Goal: Task Accomplishment & Management: Use online tool/utility

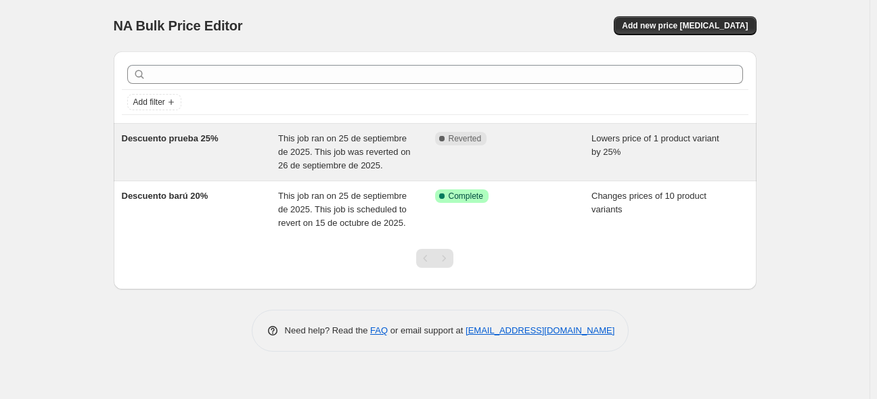
click at [513, 159] on div "Complete Reverted" at bounding box center [513, 152] width 157 height 41
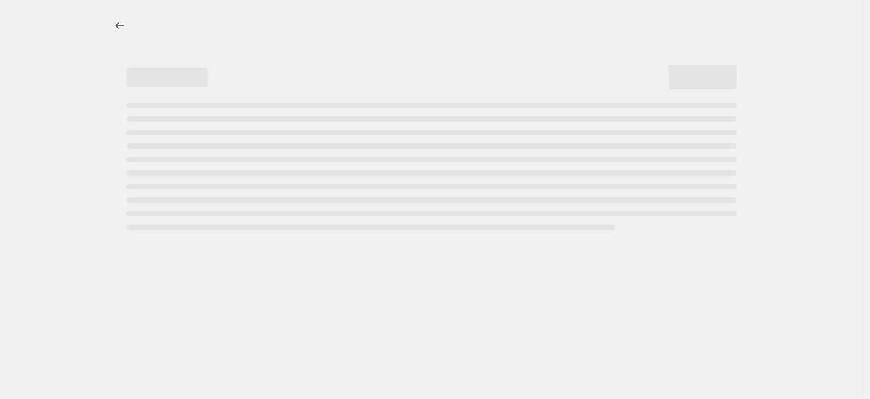
select select "percentage"
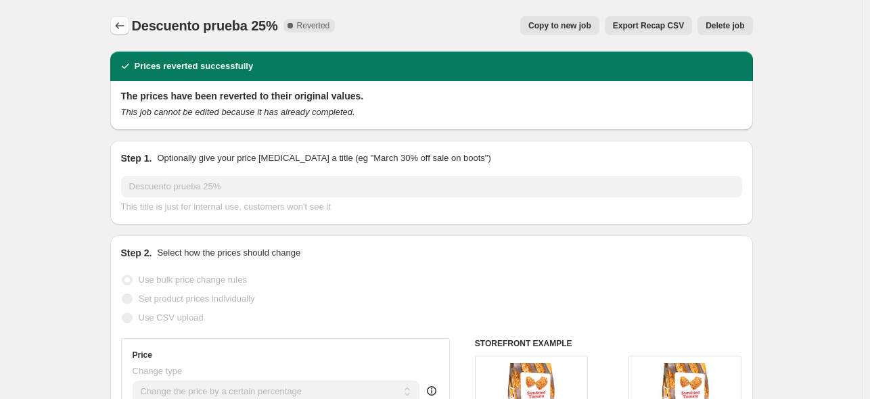
click at [114, 26] on button "Price change jobs" at bounding box center [119, 25] width 19 height 19
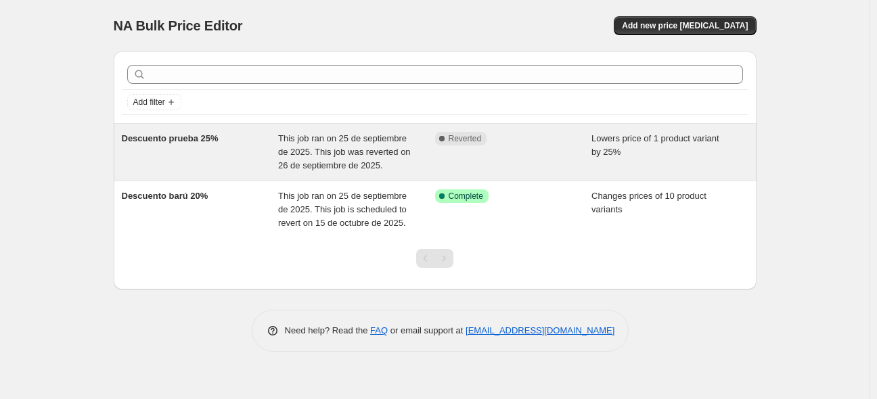
drag, startPoint x: 695, startPoint y: 139, endPoint x: 727, endPoint y: 137, distance: 31.9
click at [780, 140] on div "NA Bulk Price Editor. This page is ready NA Bulk Price Editor Add new price [ME…" at bounding box center [435, 199] width 870 height 399
click at [655, 141] on span "Lowers price of 1 product variant by 25%" at bounding box center [656, 145] width 128 height 24
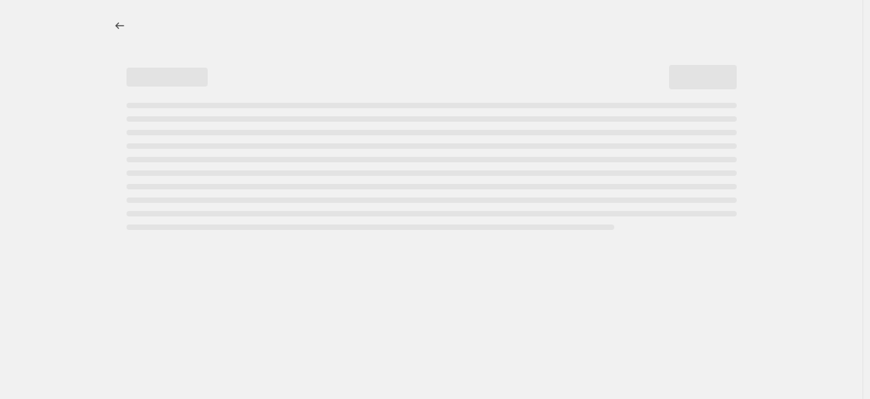
select select "percentage"
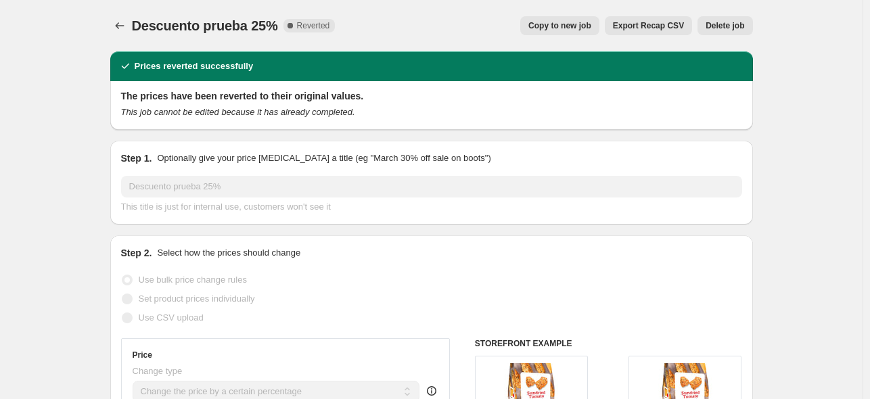
click at [720, 24] on span "Delete job" at bounding box center [725, 25] width 39 height 11
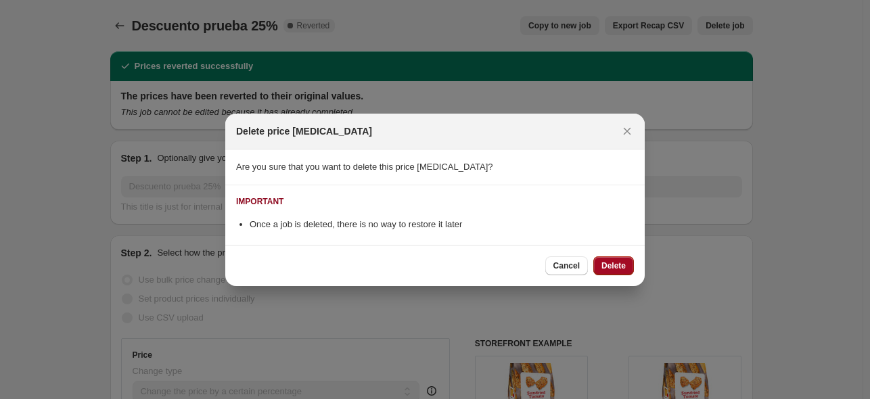
click at [606, 272] on button "Delete" at bounding box center [614, 266] width 41 height 19
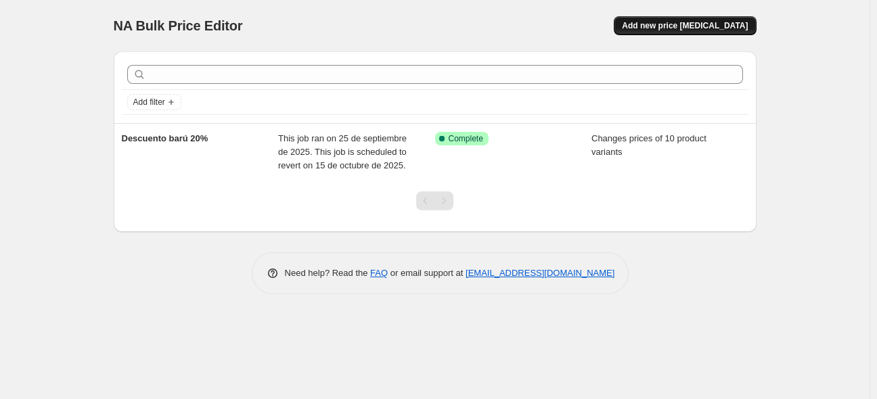
click at [730, 22] on span "Add new price [MEDICAL_DATA]" at bounding box center [685, 25] width 126 height 11
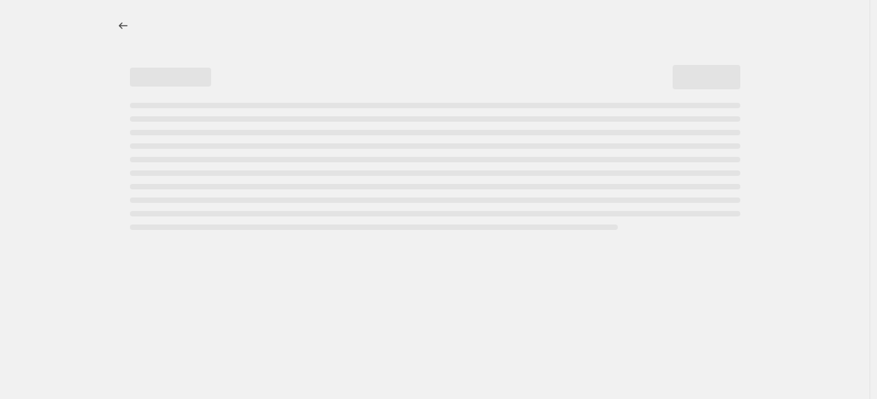
select select "percentage"
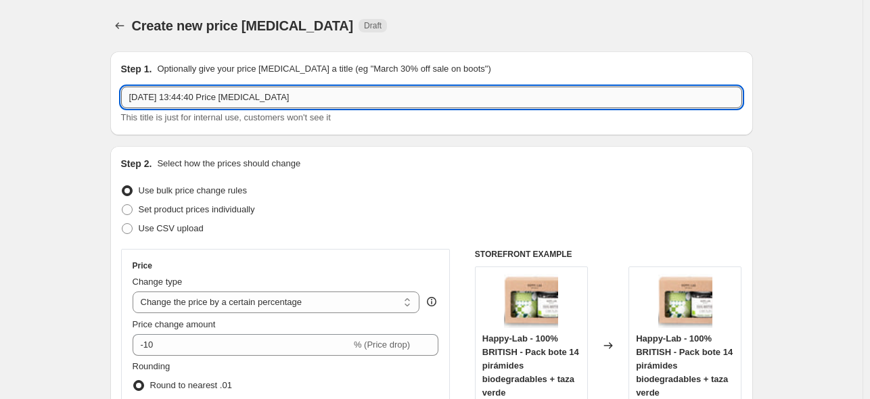
click at [382, 104] on input "[DATE] 13:44:40 Price [MEDICAL_DATA]" at bounding box center [431, 98] width 621 height 22
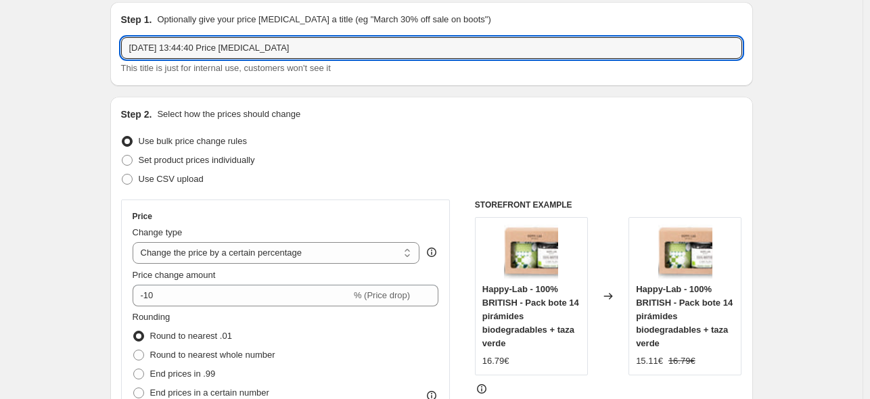
scroll to position [68, 0]
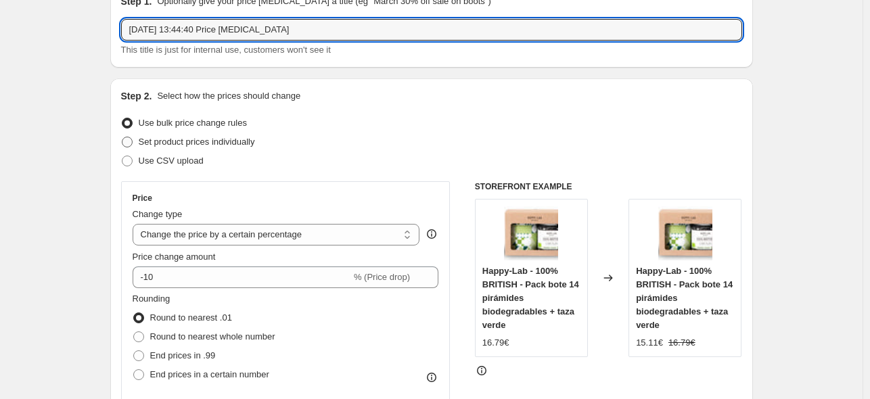
click at [206, 144] on span "Set product prices individually" at bounding box center [197, 142] width 116 height 10
click at [123, 137] on input "Set product prices individually" at bounding box center [122, 137] width 1 height 1
radio input "true"
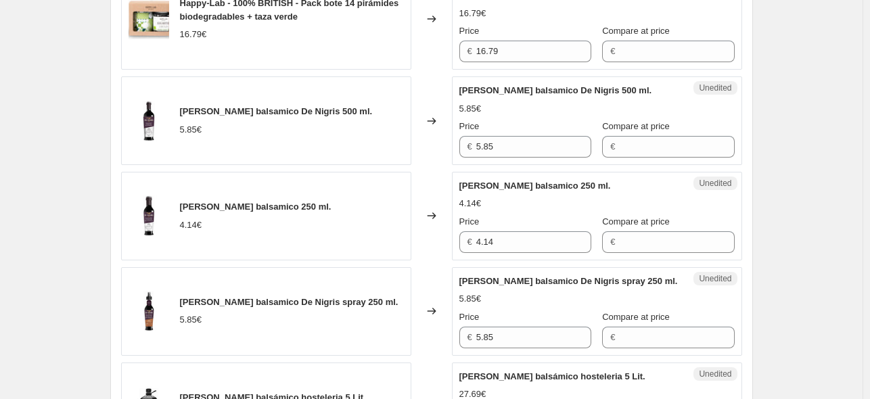
scroll to position [203, 0]
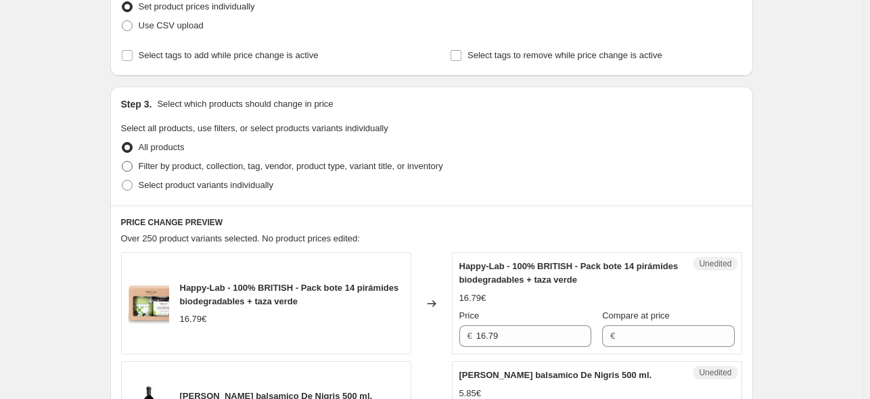
click at [229, 164] on span "Filter by product, collection, tag, vendor, product type, variant title, or inv…" at bounding box center [291, 166] width 305 height 10
click at [123, 162] on input "Filter by product, collection, tag, vendor, product type, variant title, or inv…" at bounding box center [122, 161] width 1 height 1
radio input "true"
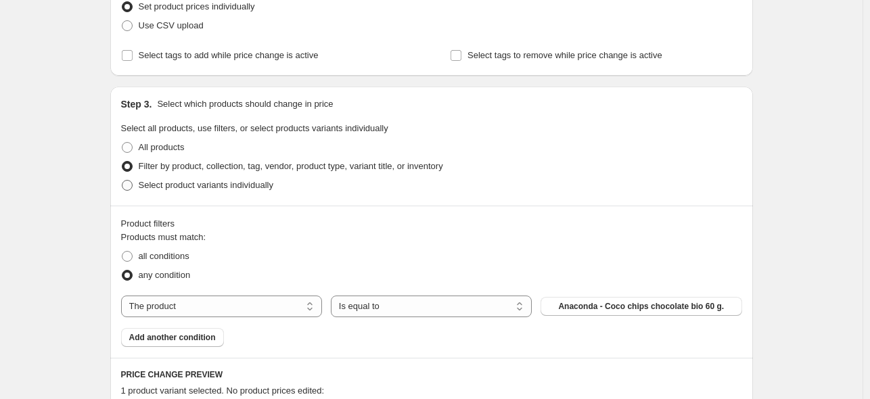
click at [234, 184] on span "Select product variants individually" at bounding box center [206, 185] width 135 height 10
click at [123, 181] on input "Select product variants individually" at bounding box center [122, 180] width 1 height 1
radio input "true"
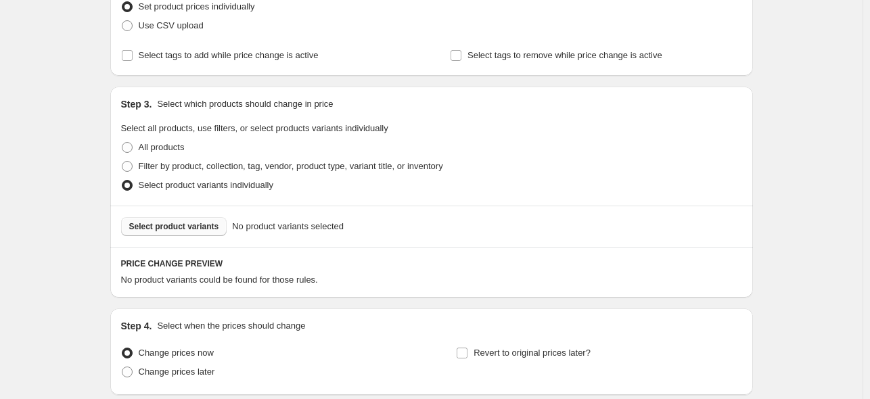
click at [212, 226] on span "Select product variants" at bounding box center [174, 226] width 90 height 11
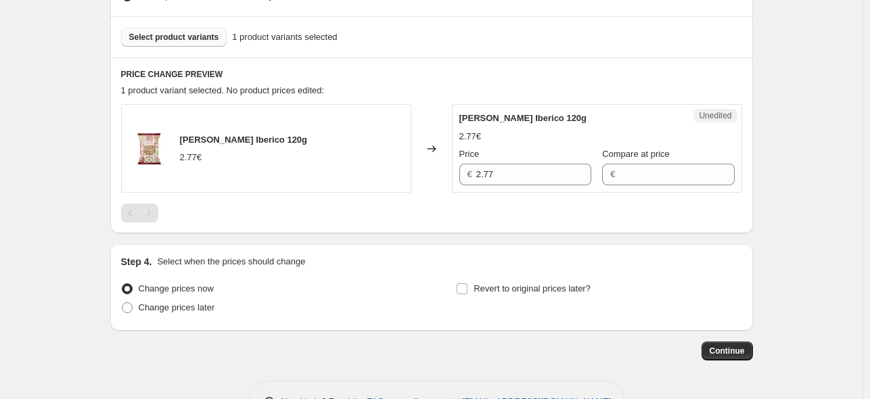
scroll to position [301, 0]
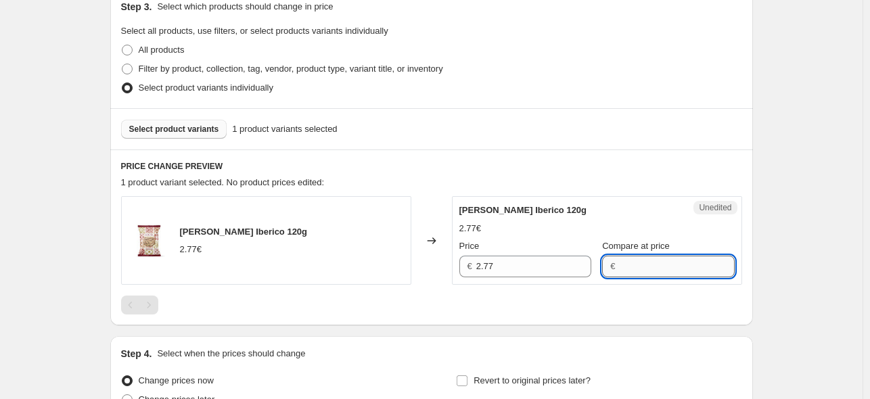
click at [619, 269] on input "Compare at price" at bounding box center [676, 267] width 115 height 22
type input "3"
click at [669, 248] on div "Compare at price" at bounding box center [668, 247] width 132 height 14
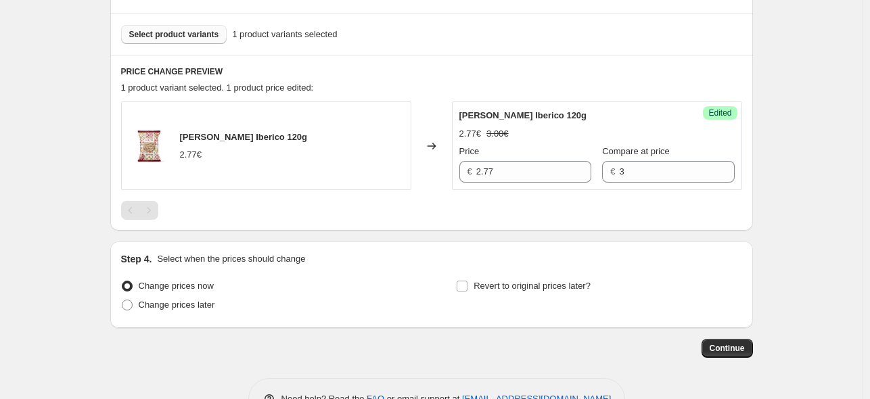
scroll to position [436, 0]
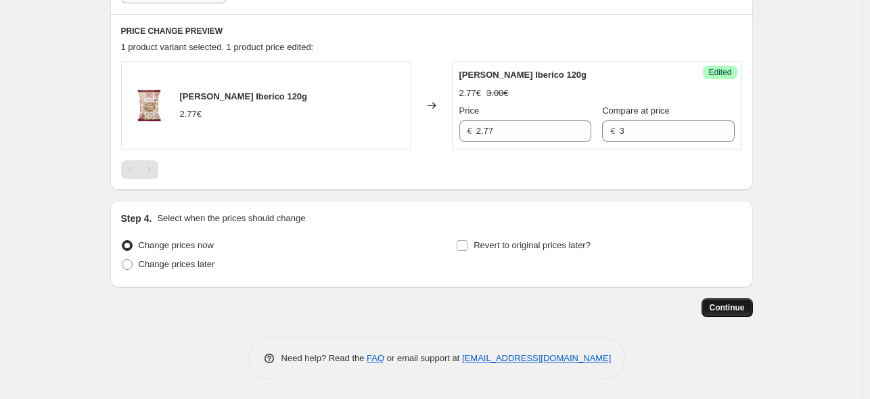
click at [734, 305] on span "Continue" at bounding box center [727, 308] width 35 height 11
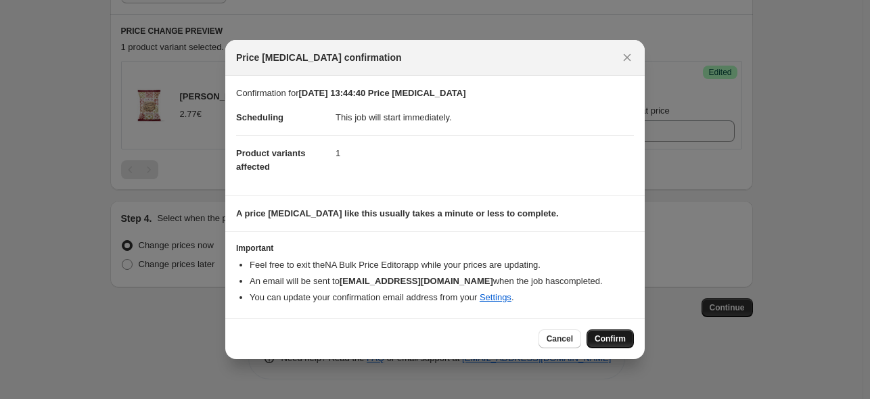
click at [617, 339] on span "Confirm" at bounding box center [610, 339] width 31 height 11
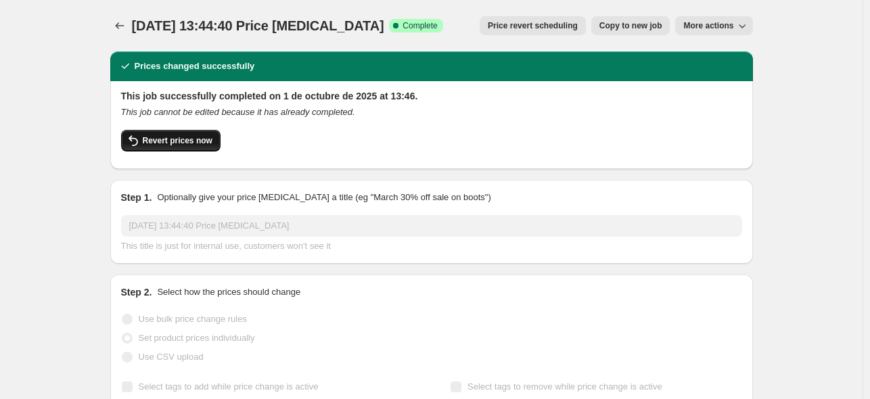
click at [183, 144] on span "Revert prices now" at bounding box center [178, 140] width 70 height 11
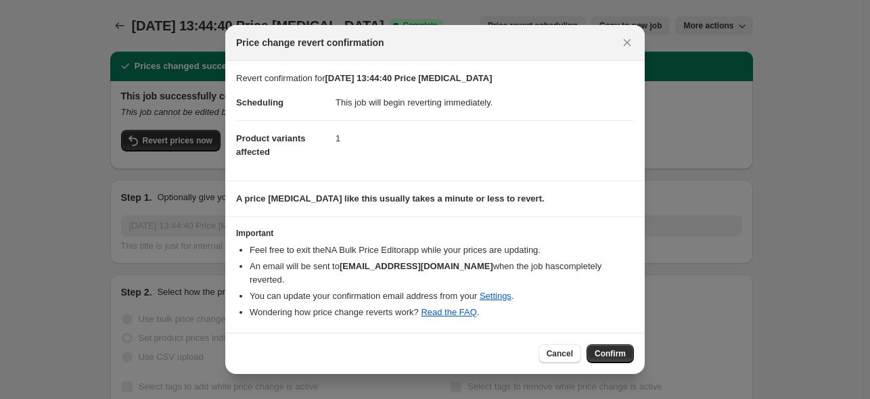
click at [619, 349] on span "Confirm" at bounding box center [610, 354] width 31 height 11
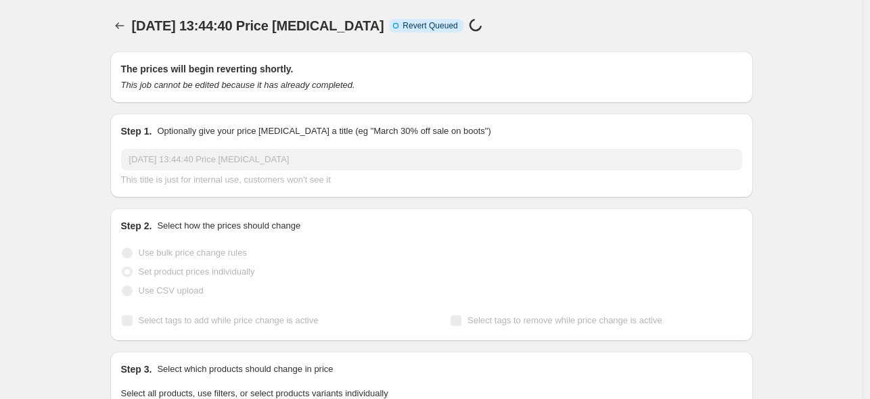
click at [487, 296] on div "Use CSV upload" at bounding box center [431, 291] width 621 height 19
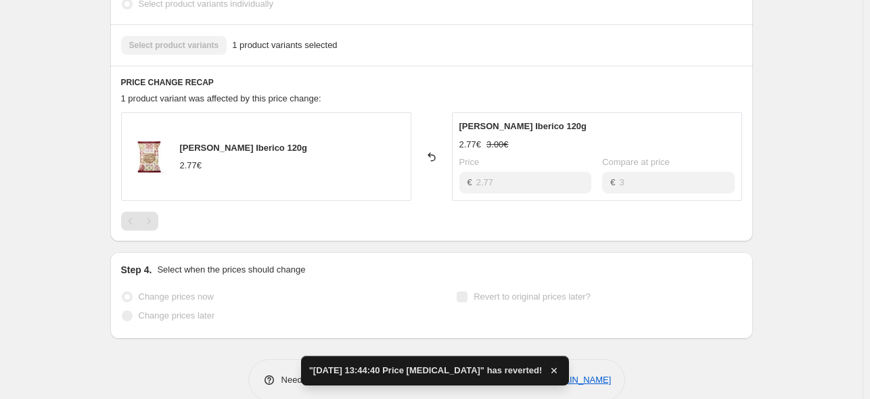
click at [269, 167] on div "2.77€" at bounding box center [244, 166] width 128 height 14
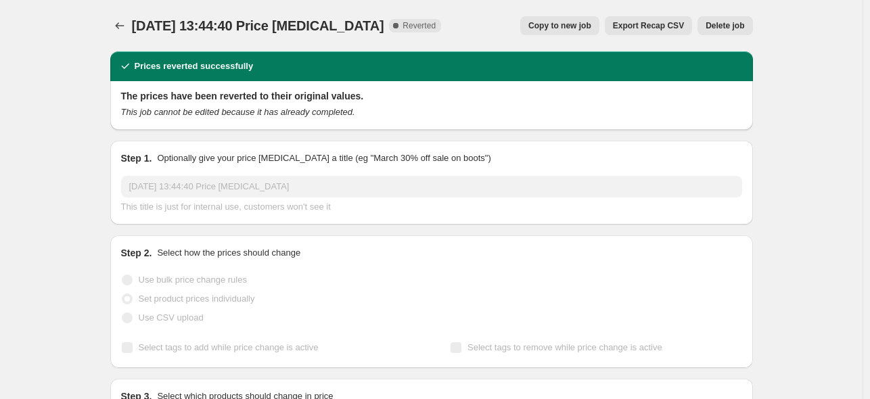
click at [592, 26] on span "Copy to new job" at bounding box center [560, 25] width 63 height 11
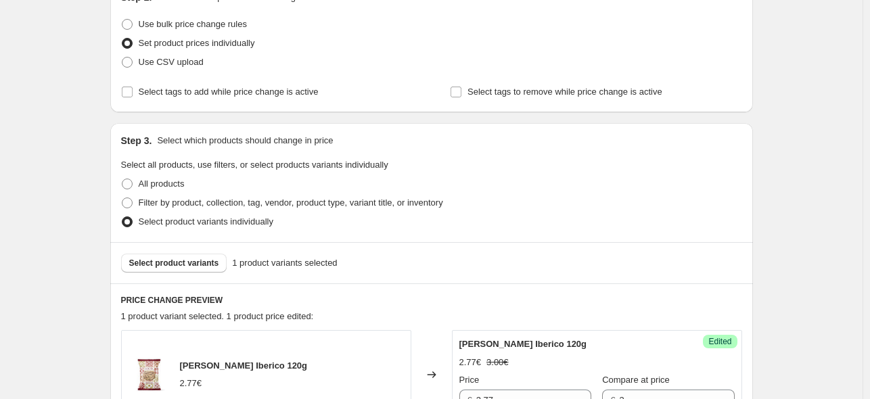
scroll to position [338, 0]
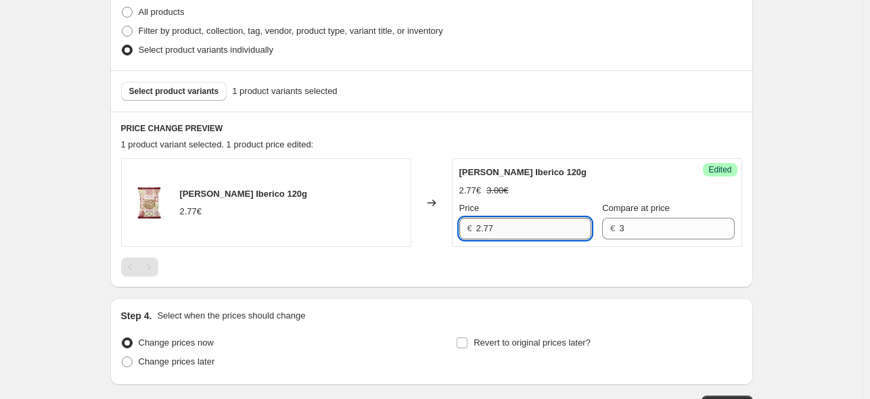
click at [521, 232] on input "2.77" at bounding box center [534, 229] width 115 height 22
paste input "37310"
type input "2.77"
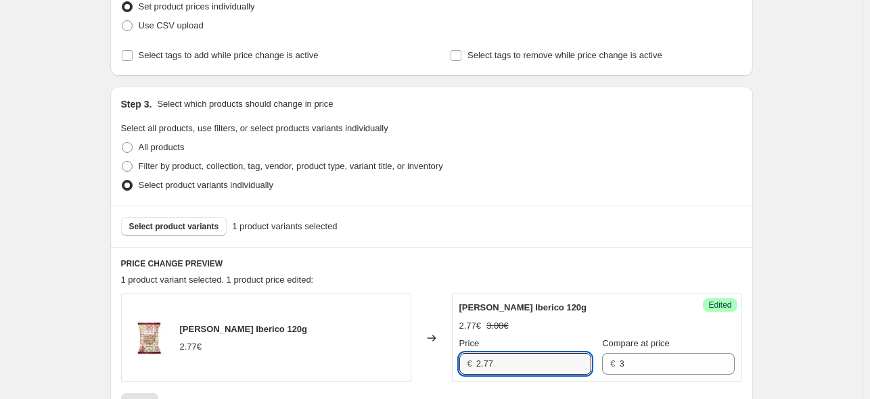
scroll to position [271, 0]
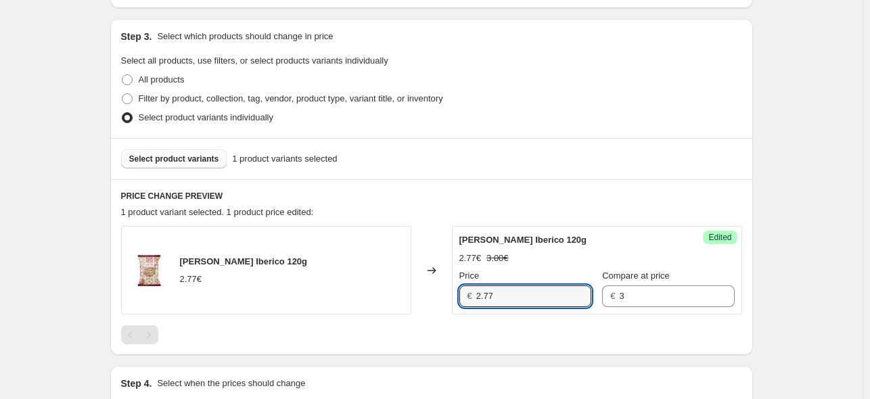
click at [198, 159] on span "Select product variants" at bounding box center [174, 159] width 90 height 11
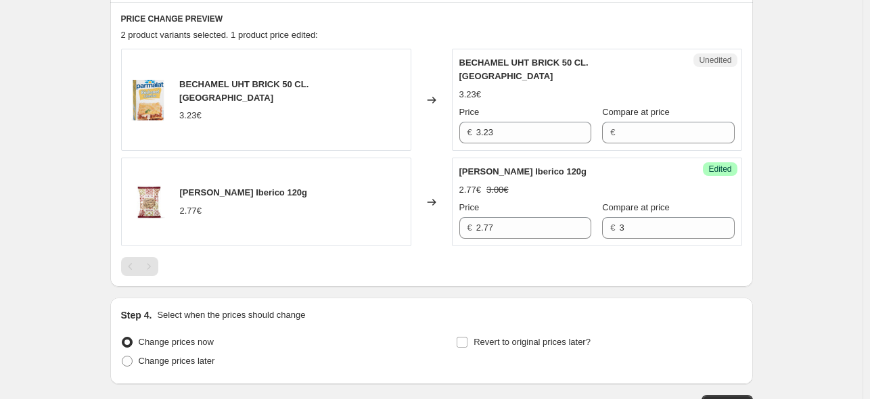
scroll to position [395, 0]
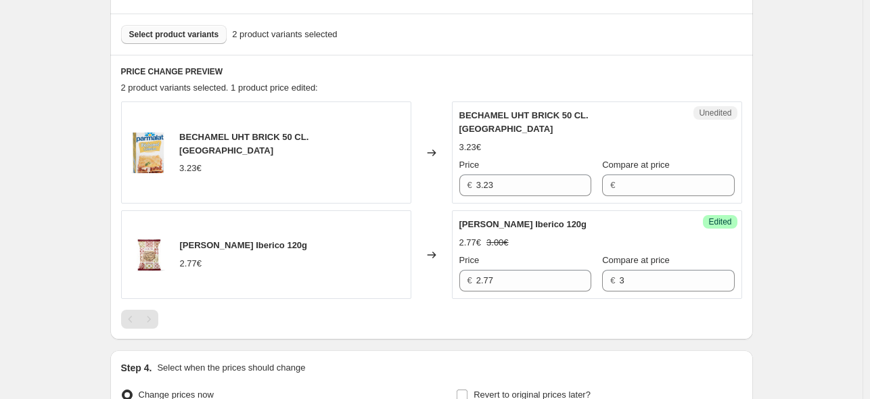
click at [304, 232] on div "[PERSON_NAME] Iberico 120g 2.77€" at bounding box center [266, 255] width 290 height 89
copy span "[PERSON_NAME] Iberico 120g"
click at [198, 35] on span "Select product variants" at bounding box center [174, 34] width 90 height 11
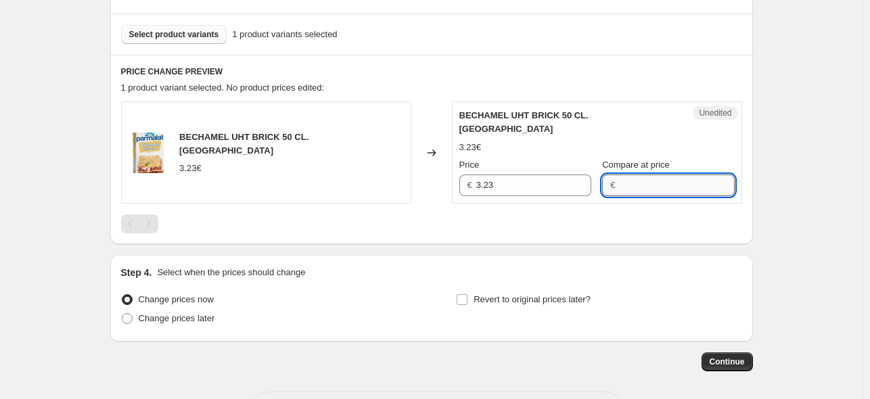
click at [630, 175] on input "Compare at price" at bounding box center [676, 186] width 115 height 22
type input "3,25"
click at [653, 160] on span "Compare at price" at bounding box center [636, 165] width 68 height 10
click at [653, 175] on input "Compare at price" at bounding box center [676, 186] width 115 height 22
type input "3.25"
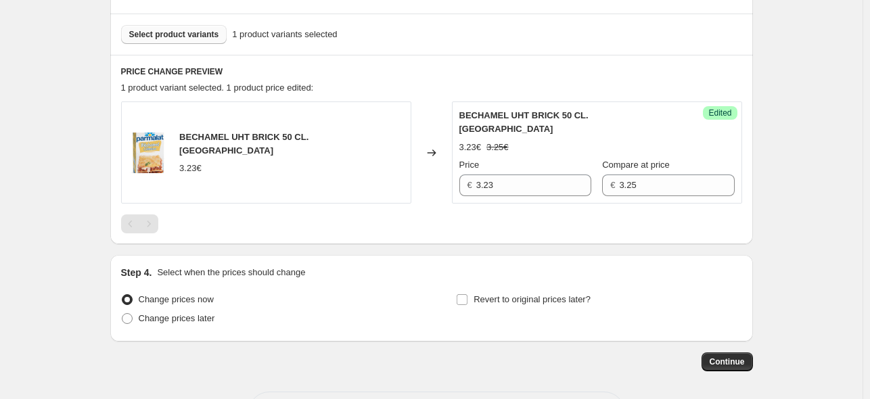
click at [648, 141] on div "3.23€ 3.25€" at bounding box center [597, 148] width 275 height 14
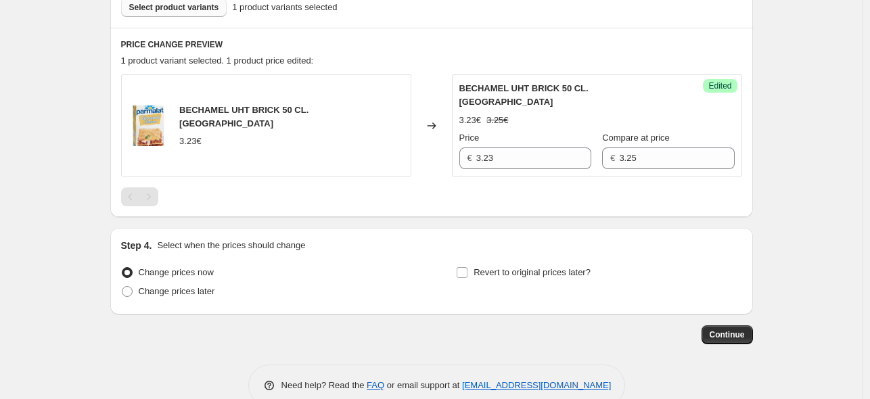
scroll to position [436, 0]
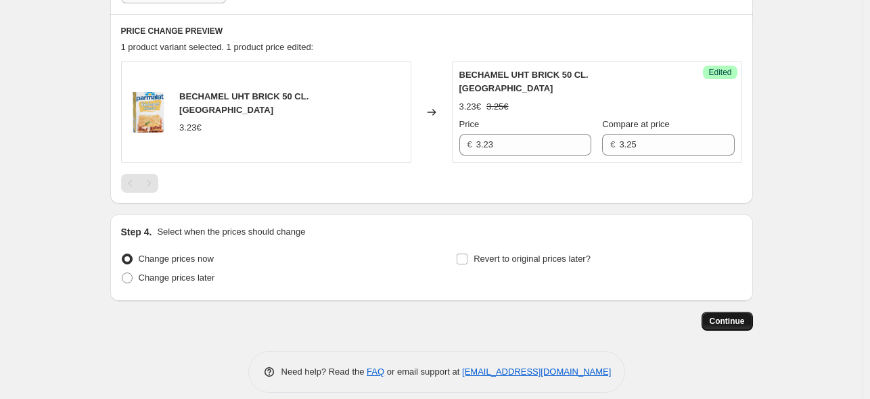
click at [724, 316] on span "Continue" at bounding box center [727, 321] width 35 height 11
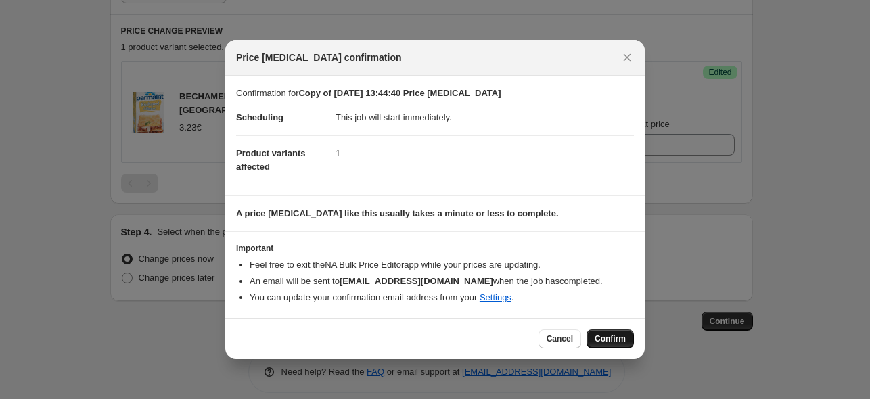
click at [625, 333] on button "Confirm" at bounding box center [610, 339] width 47 height 19
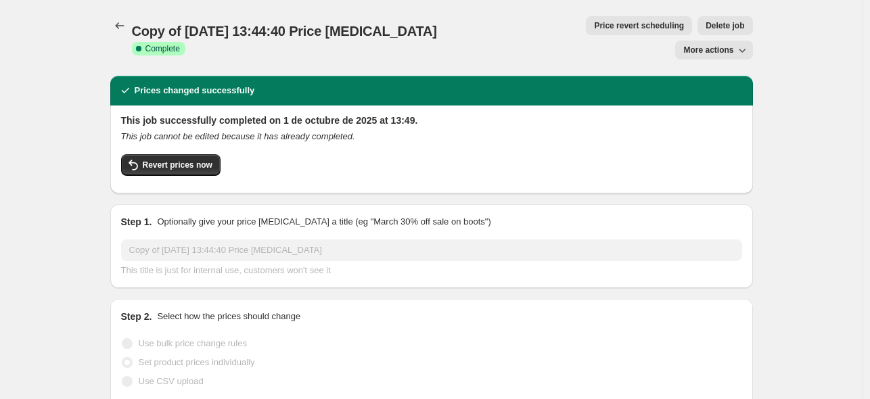
scroll to position [338, 0]
